Goal: Check status: Check status

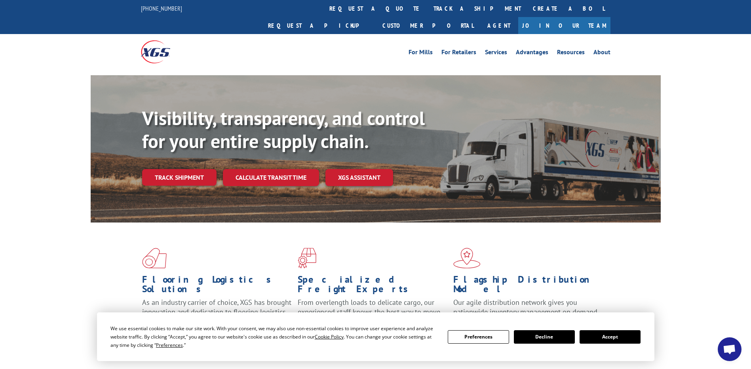
click at [615, 333] on button "Accept" at bounding box center [610, 336] width 61 height 13
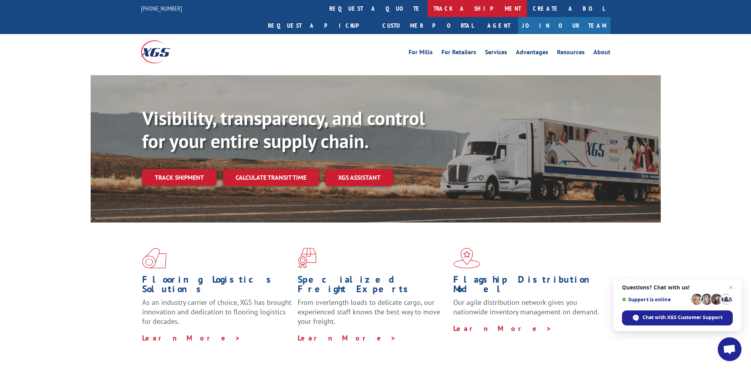
click at [428, 5] on link "track a shipment" at bounding box center [477, 8] width 99 height 17
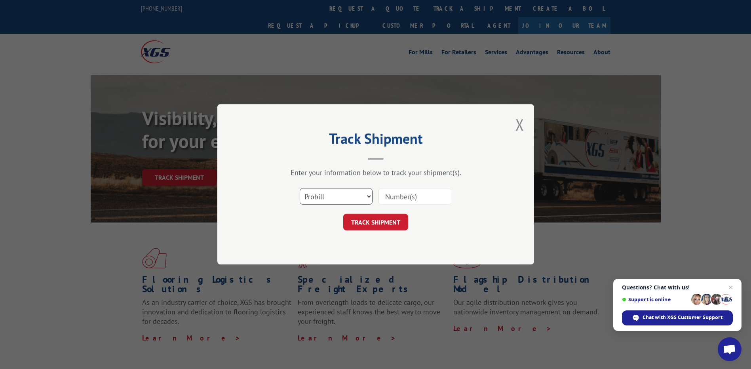
click at [356, 194] on select "Select category... Probill BOL PO" at bounding box center [336, 196] width 73 height 17
click at [409, 193] on input at bounding box center [414, 196] width 73 height 17
paste input "13662974"
type input "13662974"
click at [364, 222] on button "TRACK SHIPMENT" at bounding box center [375, 222] width 65 height 17
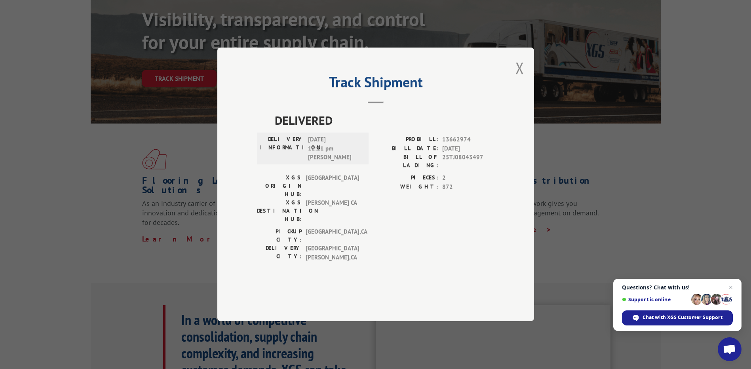
scroll to position [132, 0]
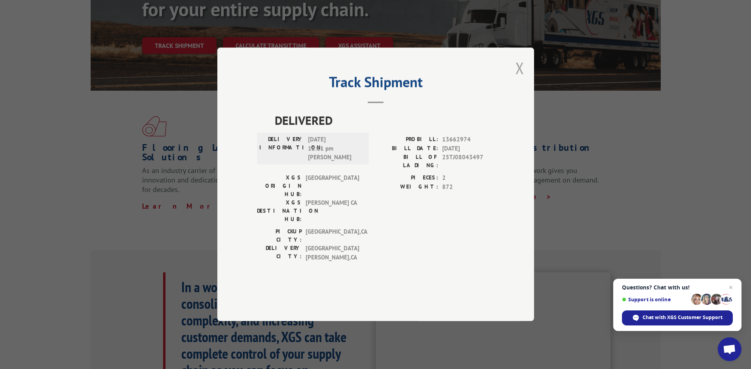
click at [523, 78] on button "Close modal" at bounding box center [519, 67] width 9 height 21
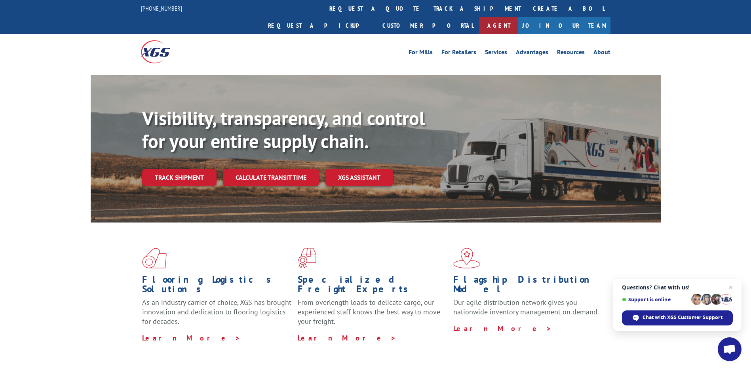
click at [518, 17] on link "Agent" at bounding box center [498, 25] width 39 height 17
click at [428, 10] on link "track a shipment" at bounding box center [477, 8] width 99 height 17
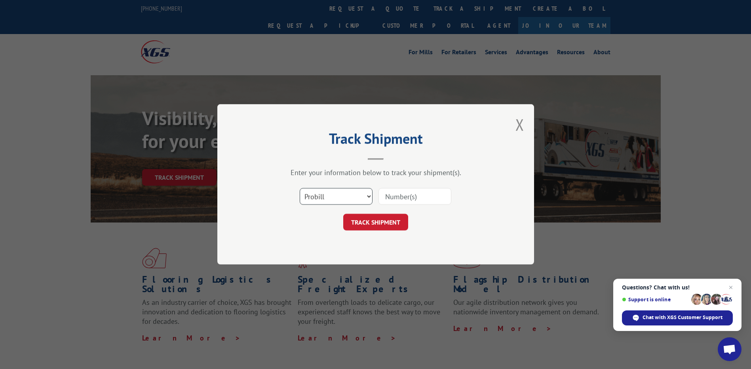
click at [324, 200] on select "Select category... Probill BOL PO" at bounding box center [336, 196] width 73 height 17
click at [394, 195] on input at bounding box center [414, 196] width 73 height 17
paste input "13662974"
type input "13662974"
click at [375, 218] on button "TRACK SHIPMENT" at bounding box center [375, 222] width 65 height 17
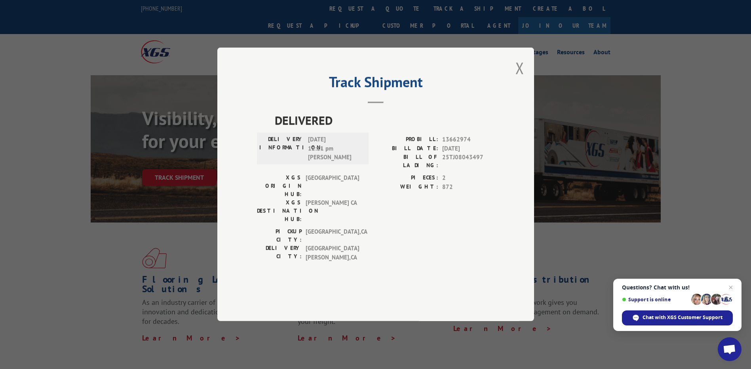
click at [481, 170] on span "25TJ08043497" at bounding box center [468, 161] width 52 height 17
drag, startPoint x: 480, startPoint y: 179, endPoint x: 442, endPoint y: 181, distance: 38.1
click at [442, 170] on span "25TJ08043497" at bounding box center [468, 161] width 52 height 17
copy span "25TJ08043497"
